Goal: Task Accomplishment & Management: Manage account settings

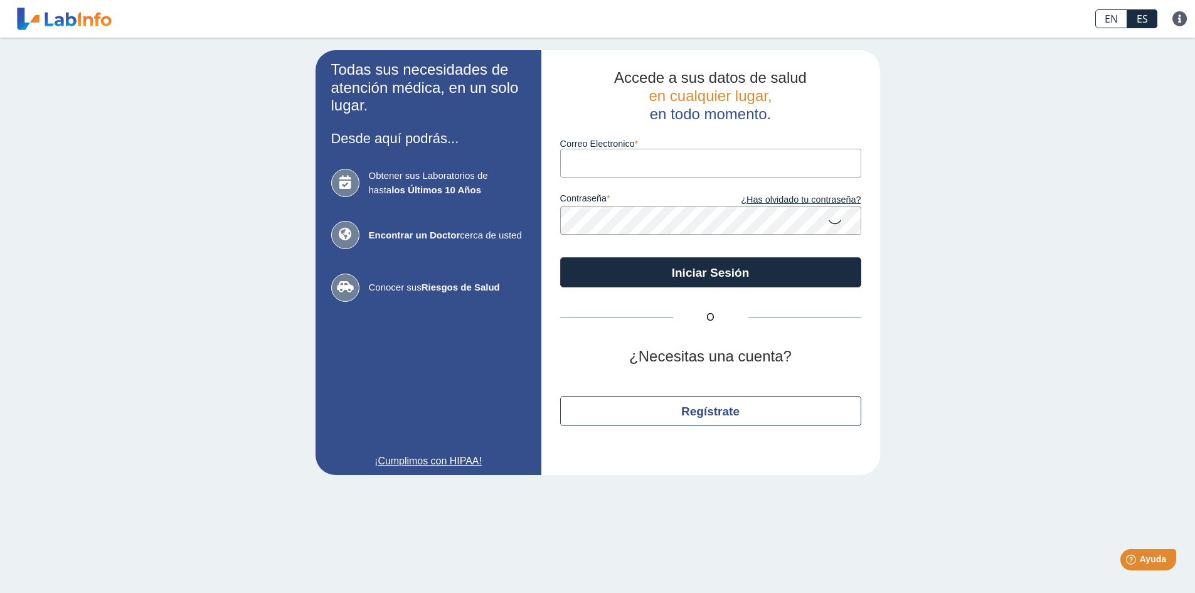
type input "[EMAIL_ADDRESS][DOMAIN_NAME]"
click at [837, 220] on icon at bounding box center [835, 221] width 15 height 24
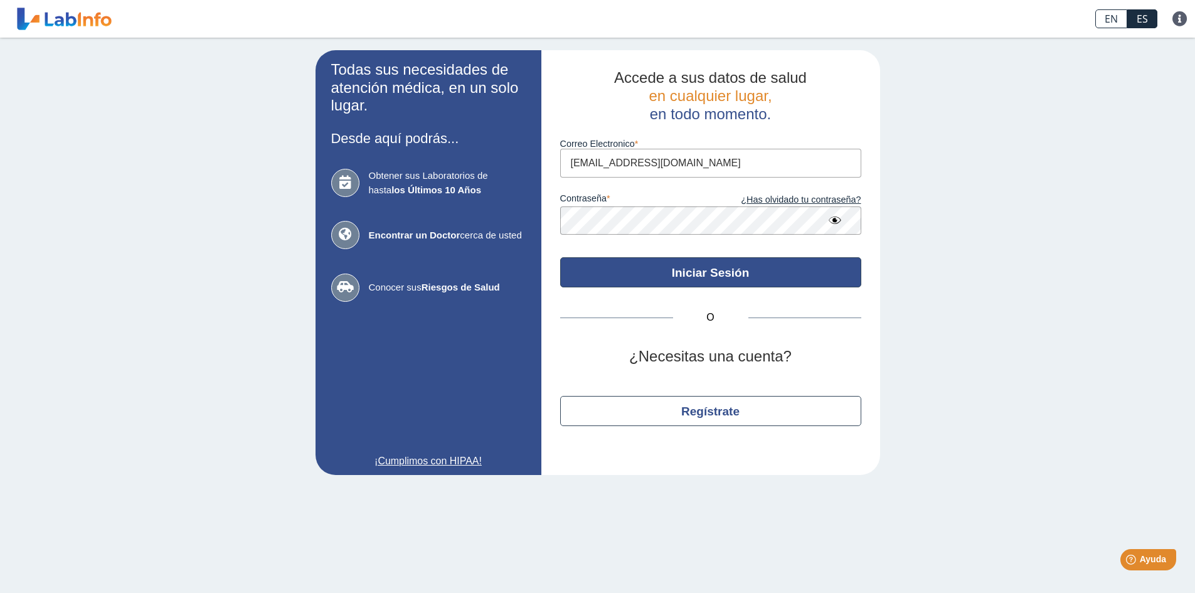
click at [708, 272] on button "Iniciar Sesión" at bounding box center [710, 272] width 301 height 30
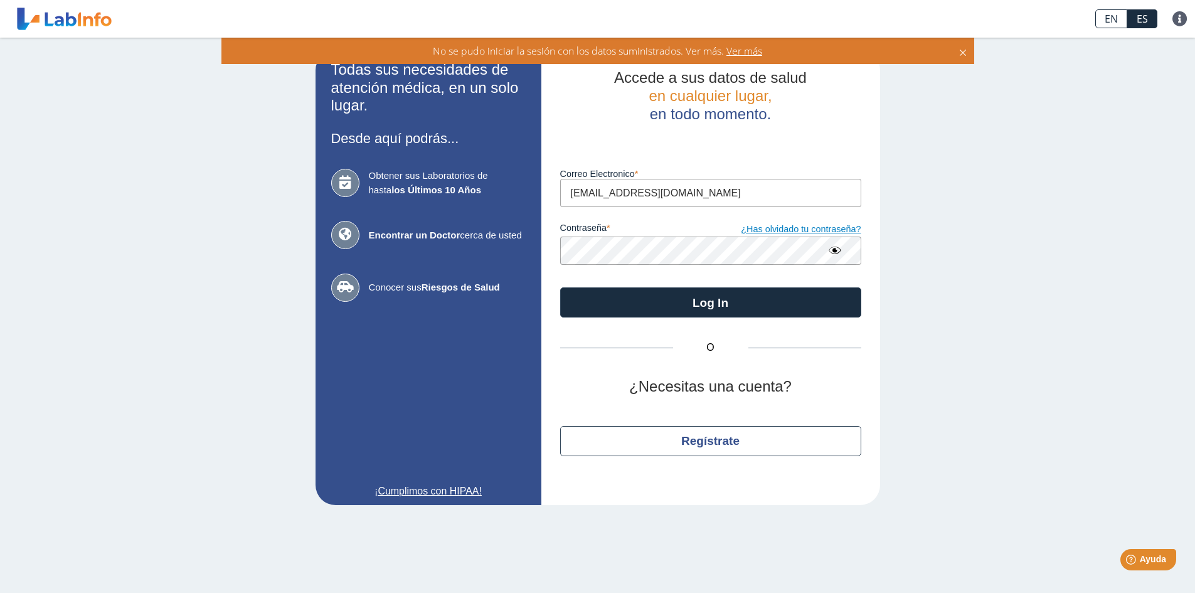
click at [782, 229] on link "¿Has olvidado tu contraseña?" at bounding box center [786, 230] width 151 height 14
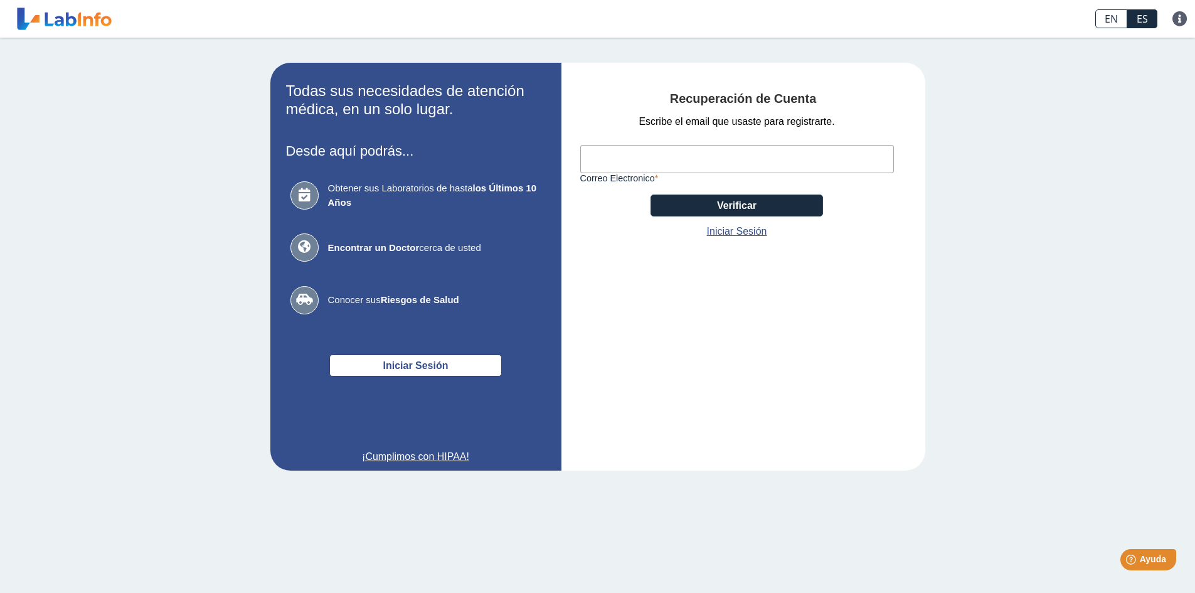
click at [605, 156] on input "Correo Electronico" at bounding box center [737, 159] width 314 height 28
type input "[EMAIL_ADDRESS][DOMAIN_NAME]"
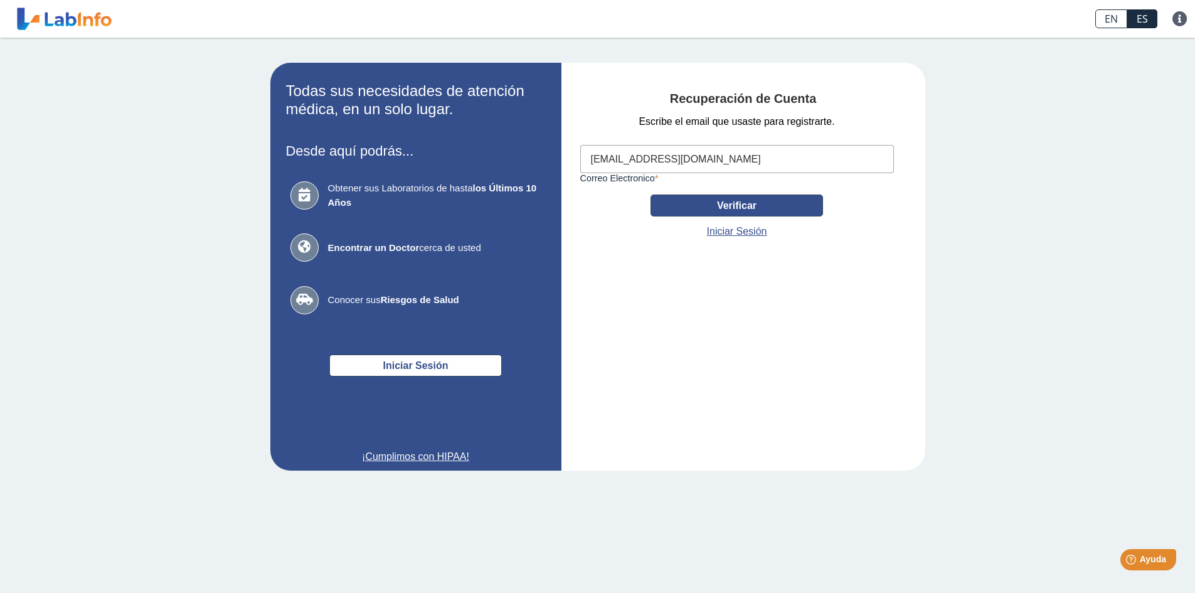
click at [732, 198] on button "Verificar" at bounding box center [737, 206] width 173 height 22
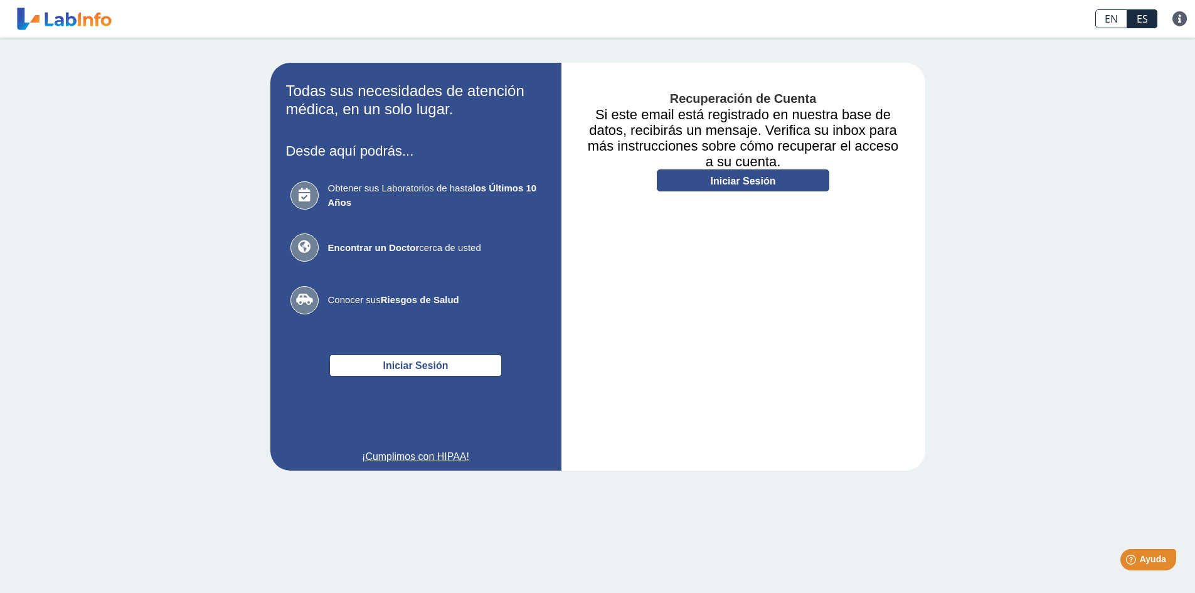
click at [727, 181] on link "Iniciar Sesión" at bounding box center [743, 180] width 173 height 22
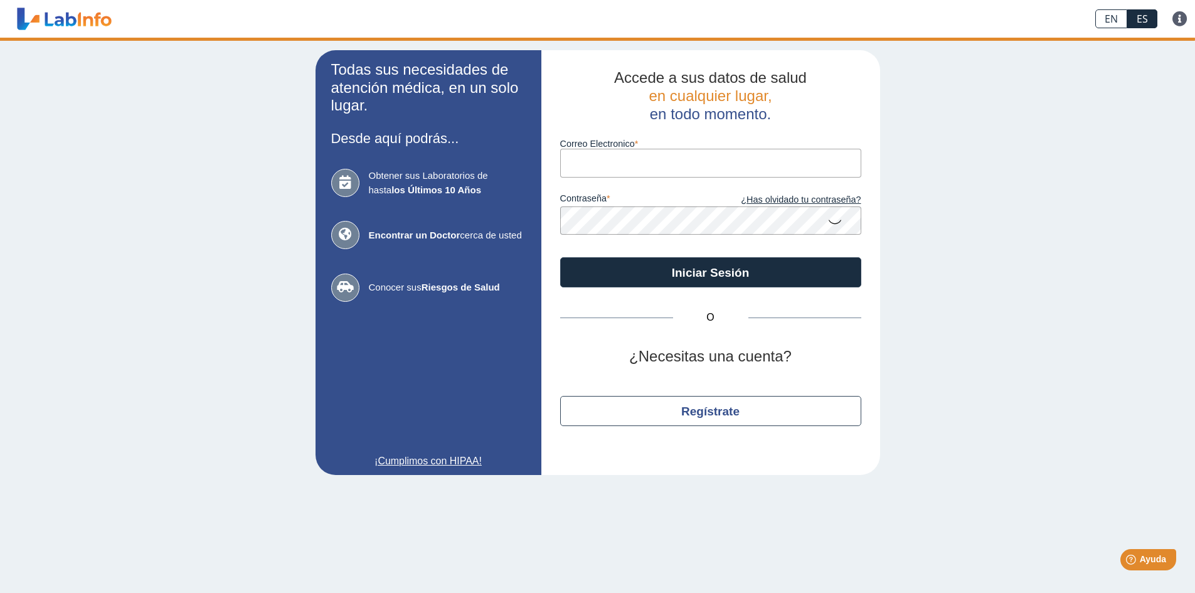
type input "[EMAIL_ADDRESS][DOMAIN_NAME]"
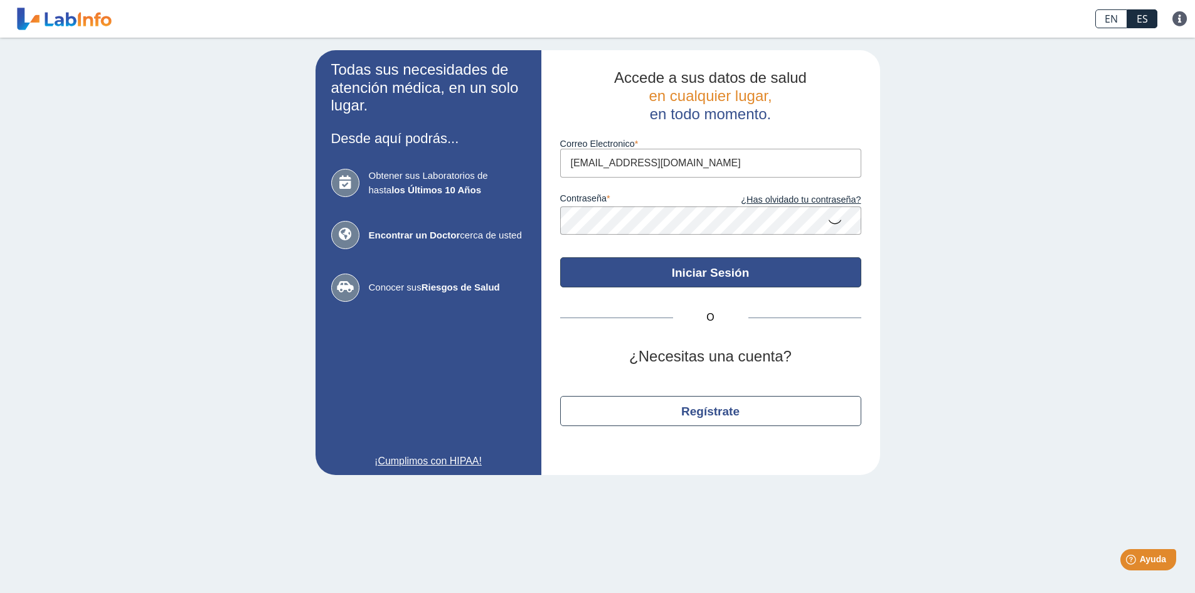
click at [708, 274] on button "Iniciar Sesión" at bounding box center [710, 272] width 301 height 30
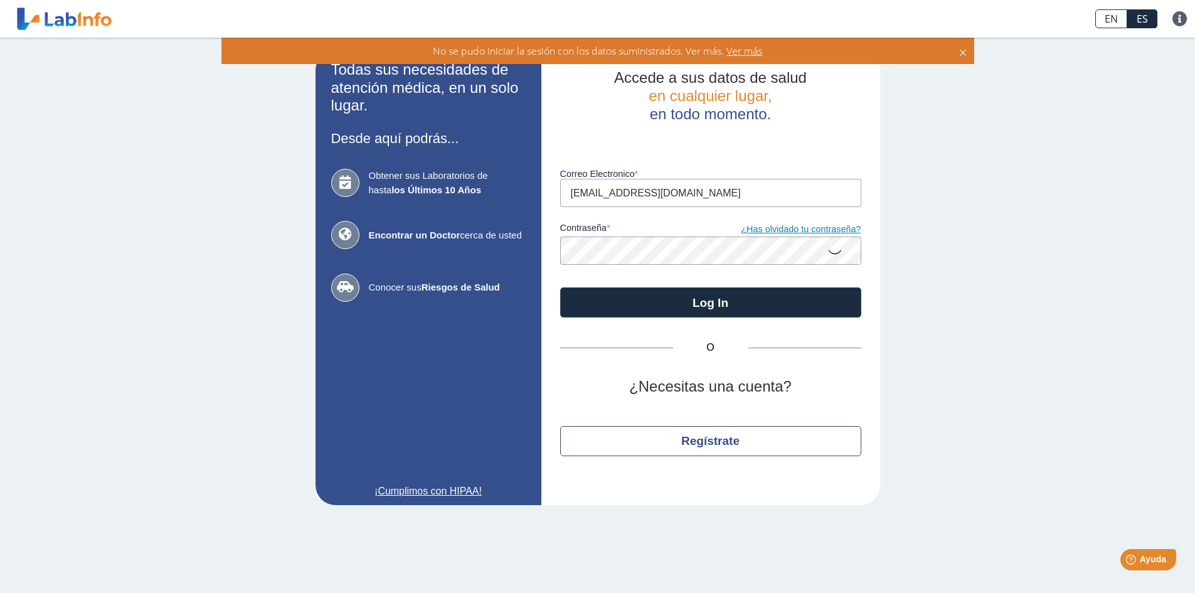
click at [784, 229] on link "¿Has olvidado tu contraseña?" at bounding box center [786, 230] width 151 height 14
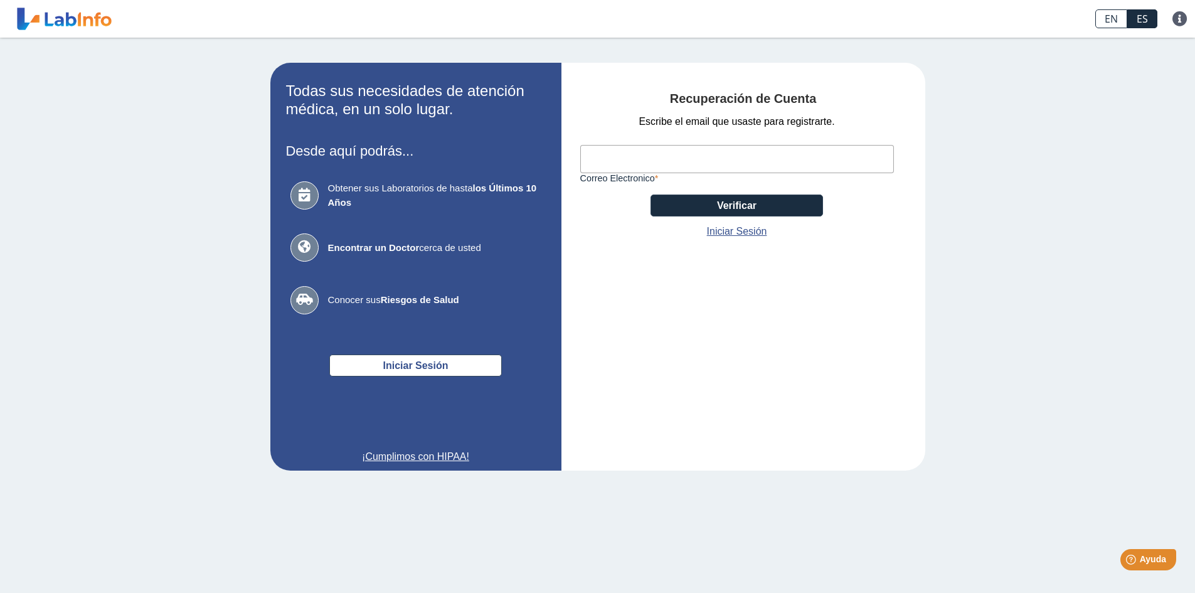
click at [664, 152] on input "Correo Electronico" at bounding box center [737, 159] width 314 height 28
type input "[EMAIL_ADDRESS][DOMAIN_NAME]"
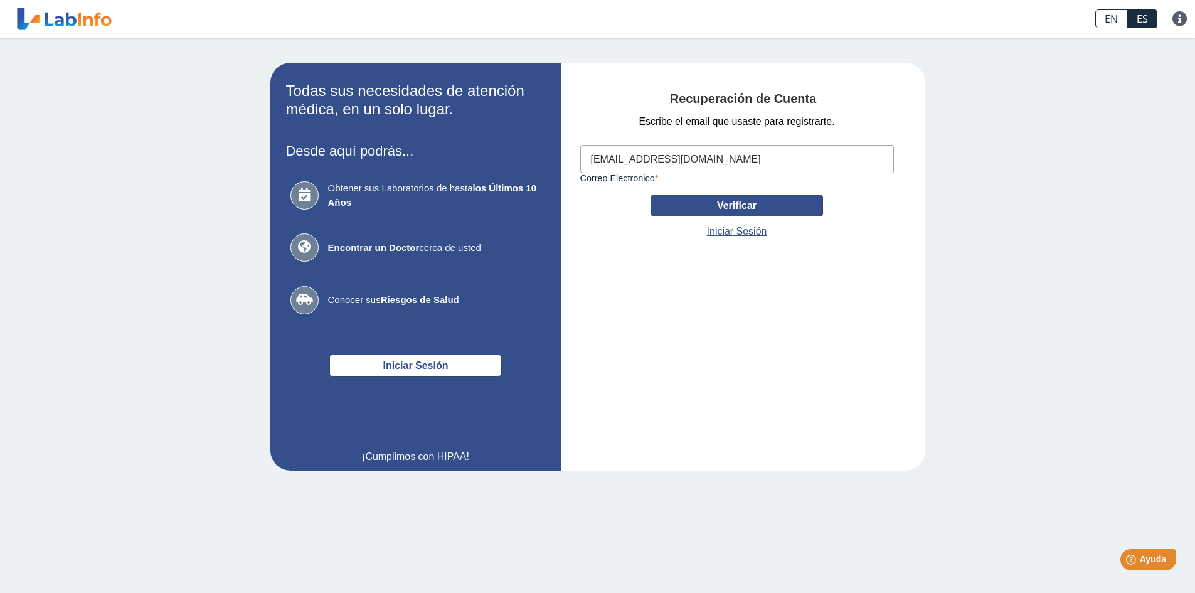
click at [721, 208] on button "Verificar" at bounding box center [737, 206] width 173 height 22
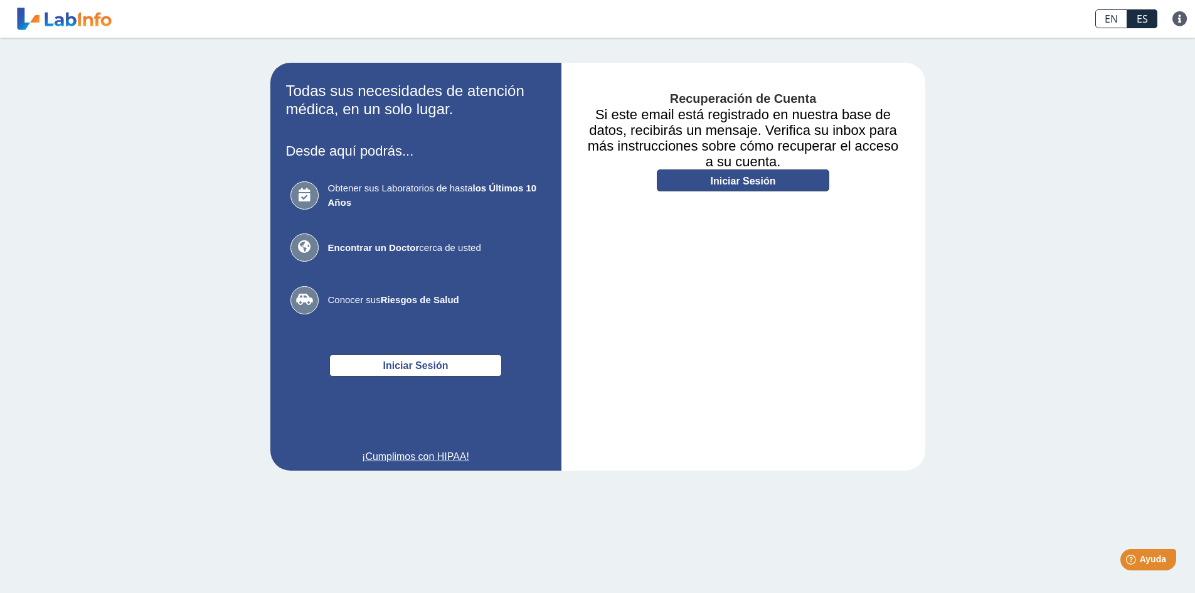
click at [715, 181] on link "Iniciar Sesión" at bounding box center [743, 180] width 173 height 22
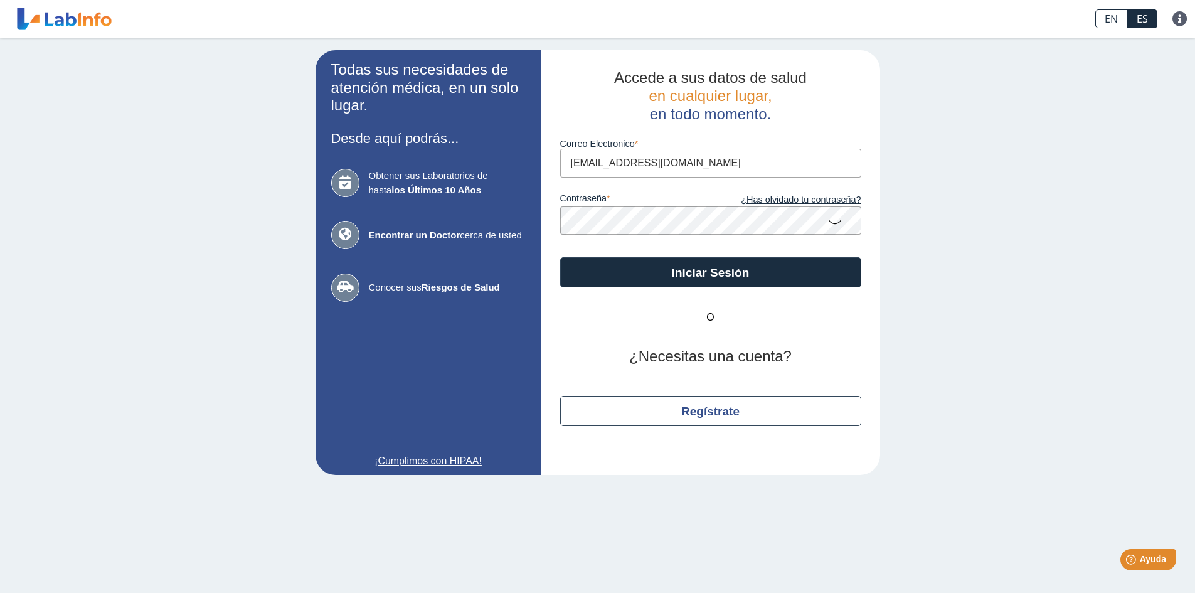
click at [99, 92] on div "Todas sus necesidades de atención médica, en un solo lugar. Desde aquí podrás..…" at bounding box center [597, 263] width 1195 height 450
click at [840, 221] on icon at bounding box center [835, 221] width 15 height 24
click at [546, 220] on div "Accede a sus datos de salud en cualquier lugar, en todo momento. Correo Electro…" at bounding box center [710, 262] width 339 height 425
click at [560, 257] on button "Iniciar Sesión" at bounding box center [710, 272] width 301 height 30
